Goal: Information Seeking & Learning: Learn about a topic

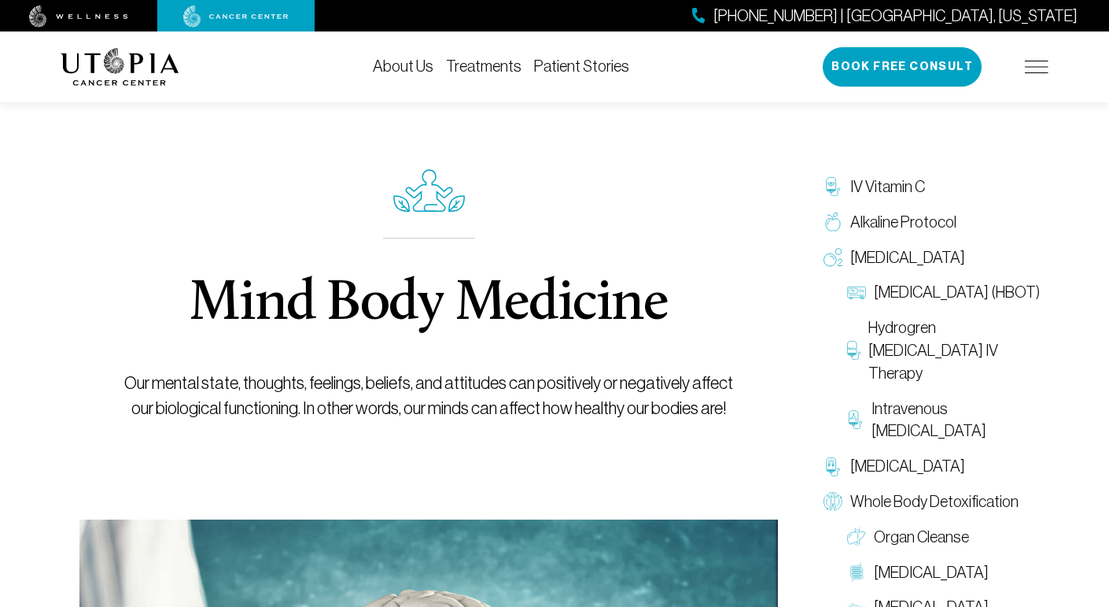
click at [126, 79] on img at bounding box center [120, 67] width 119 height 38
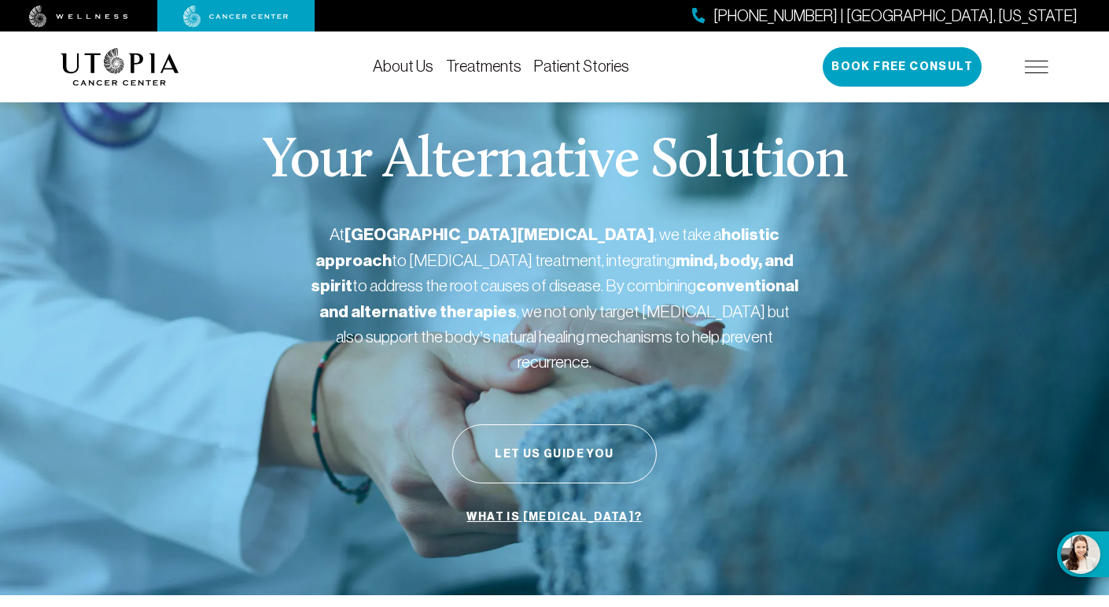
click at [376, 241] on strong "[GEOGRAPHIC_DATA][MEDICAL_DATA]" at bounding box center [500, 234] width 310 height 20
copy strong "Utopia"
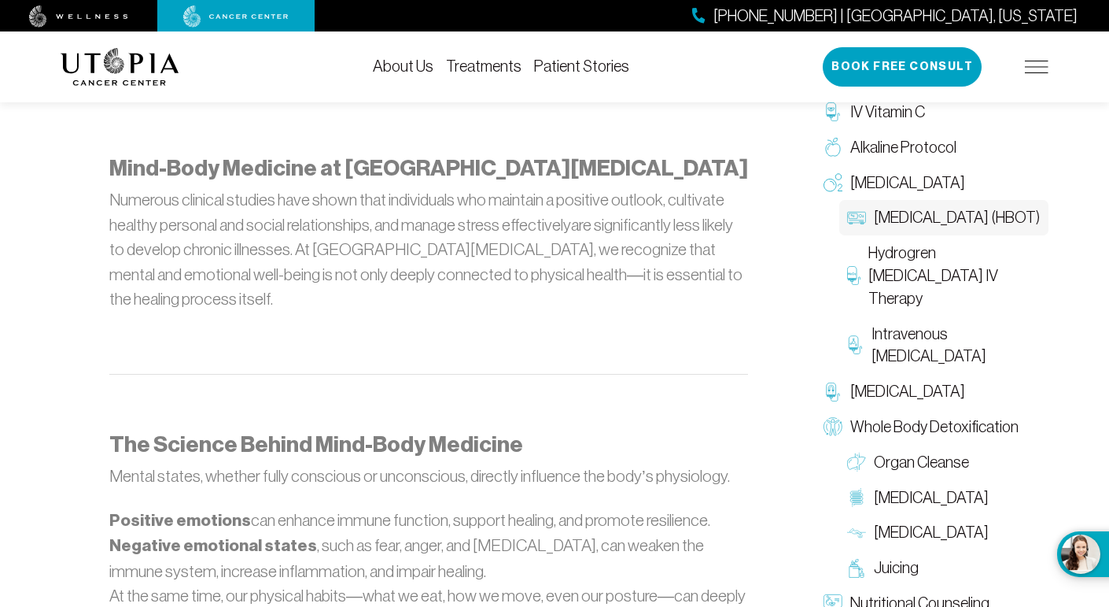
scroll to position [872, 0]
